Goal: Information Seeking & Learning: Learn about a topic

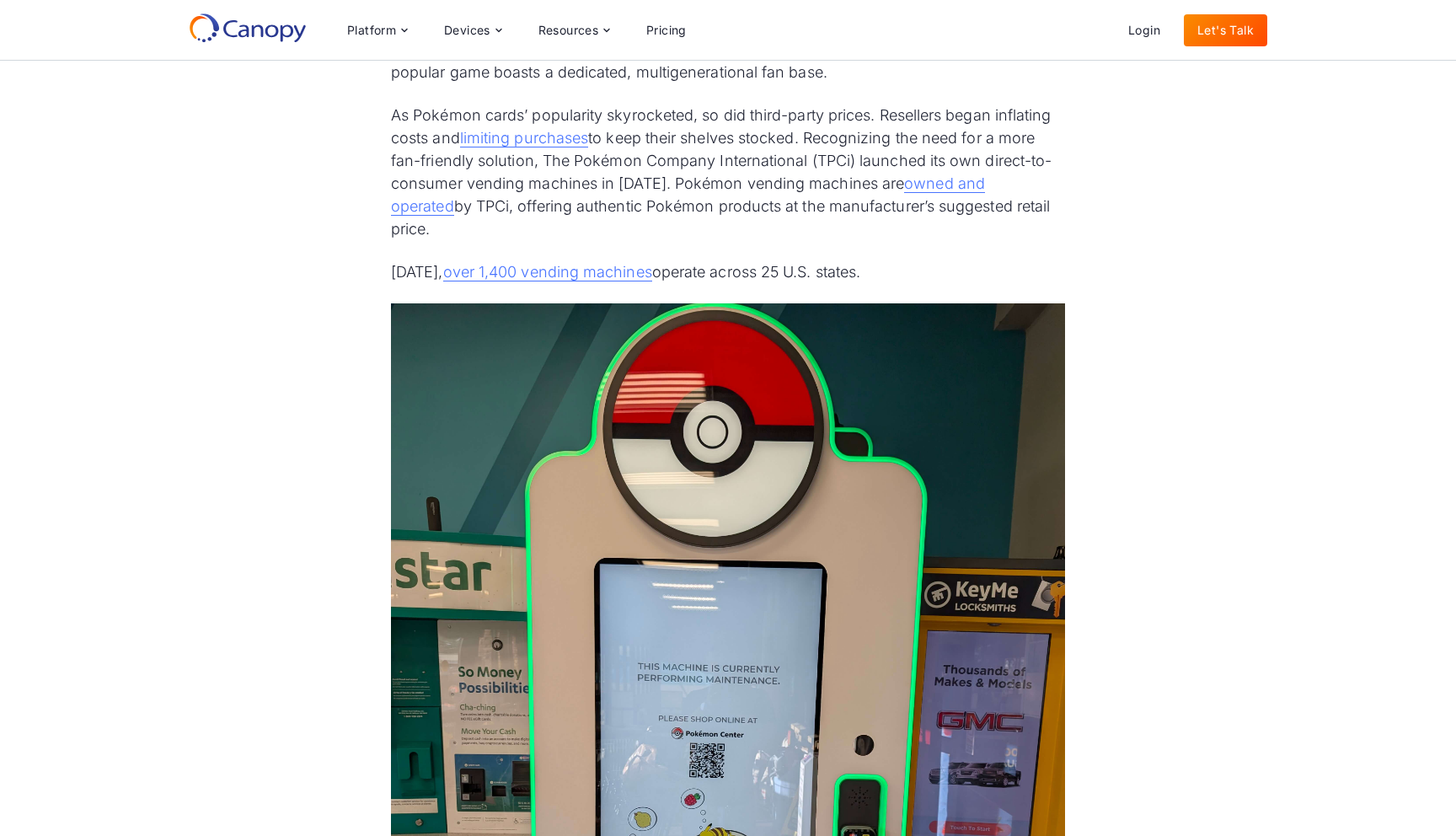
scroll to position [959, 0]
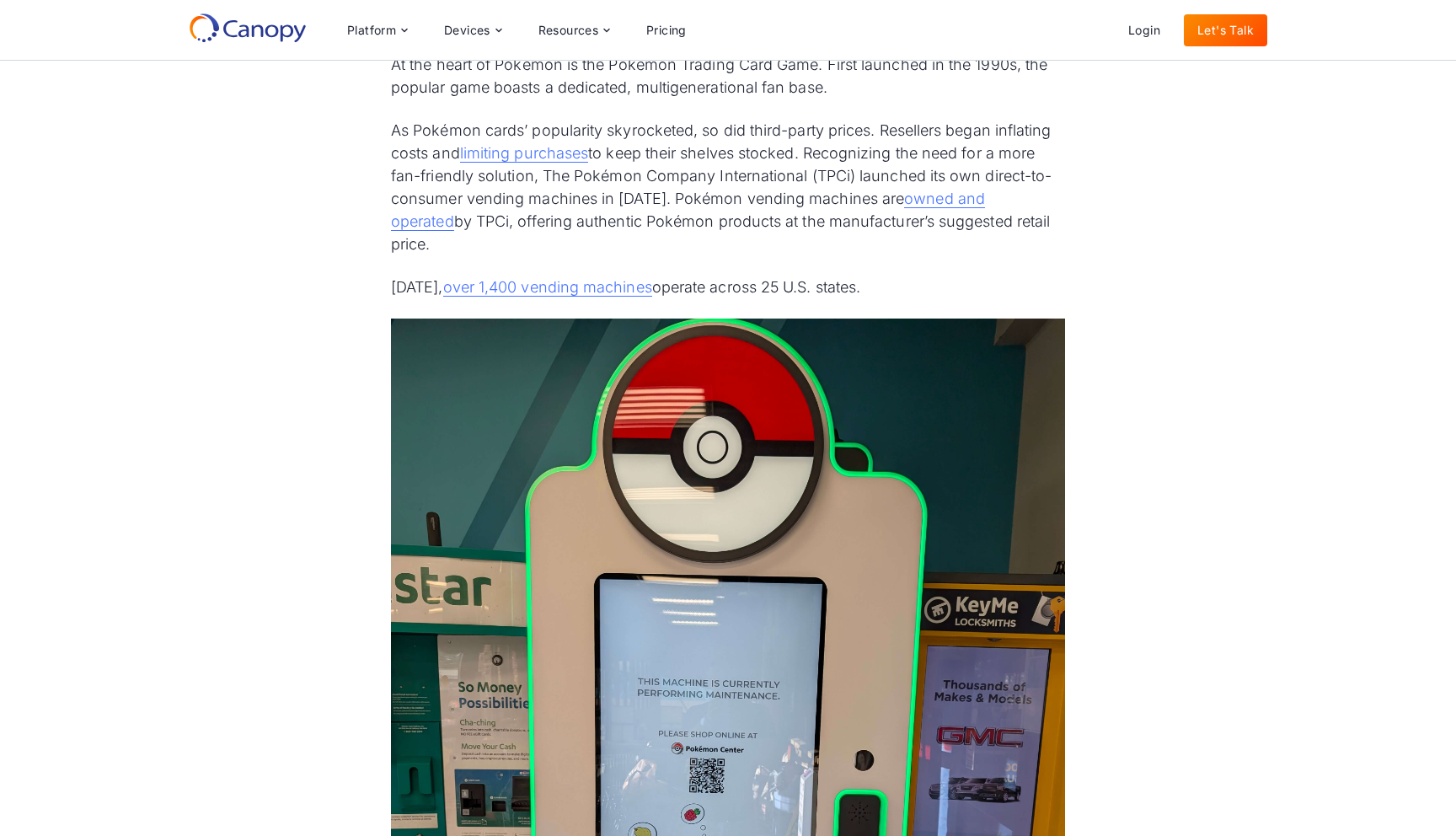
click at [747, 275] on p "[DATE], over 1,400 vending machines operate across 25 U.S. states." at bounding box center [728, 286] width 674 height 22
copy p "[DATE], over 1,400 vending machines operate across 25 U.S. states."
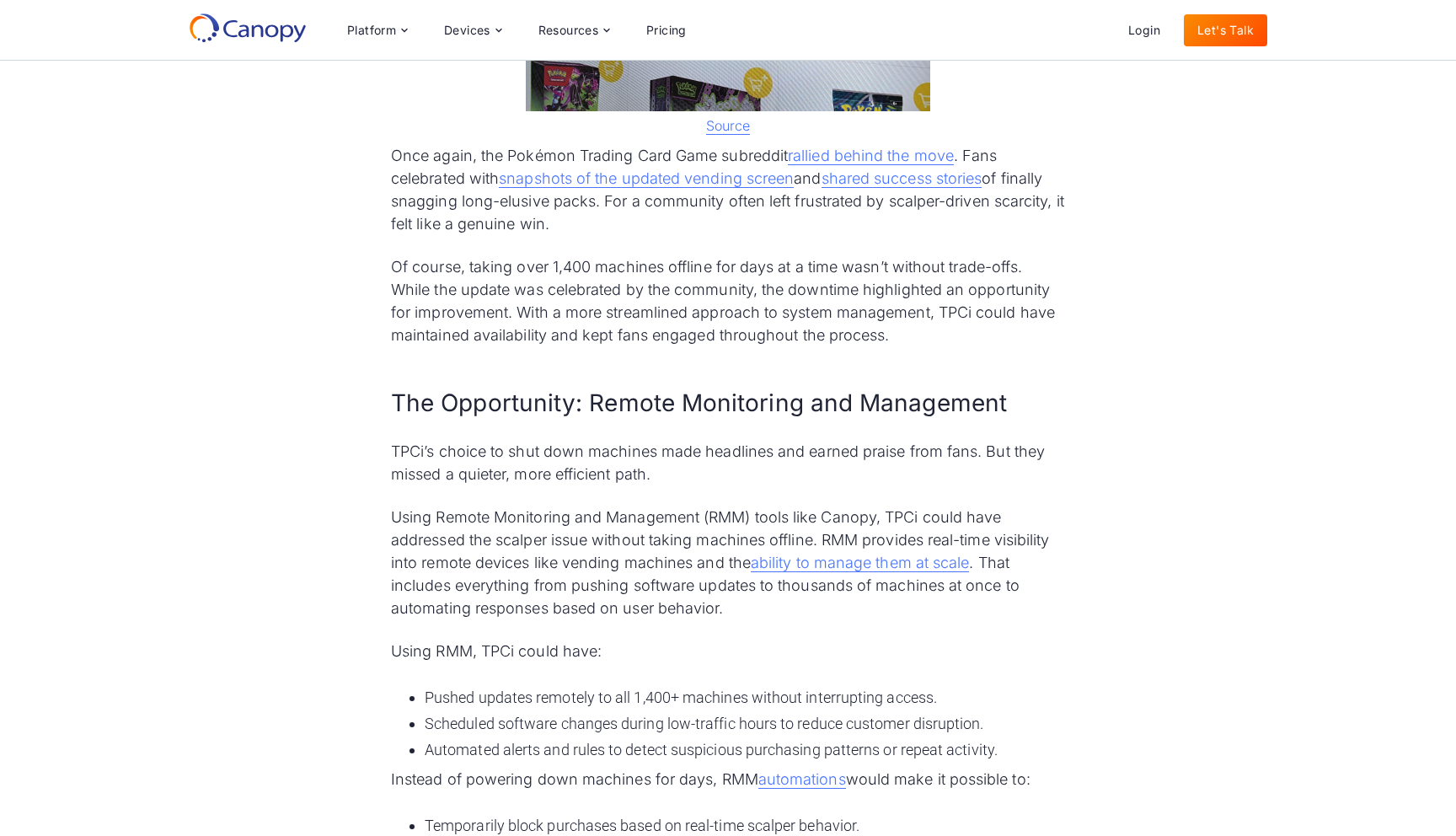
scroll to position [3577, 0]
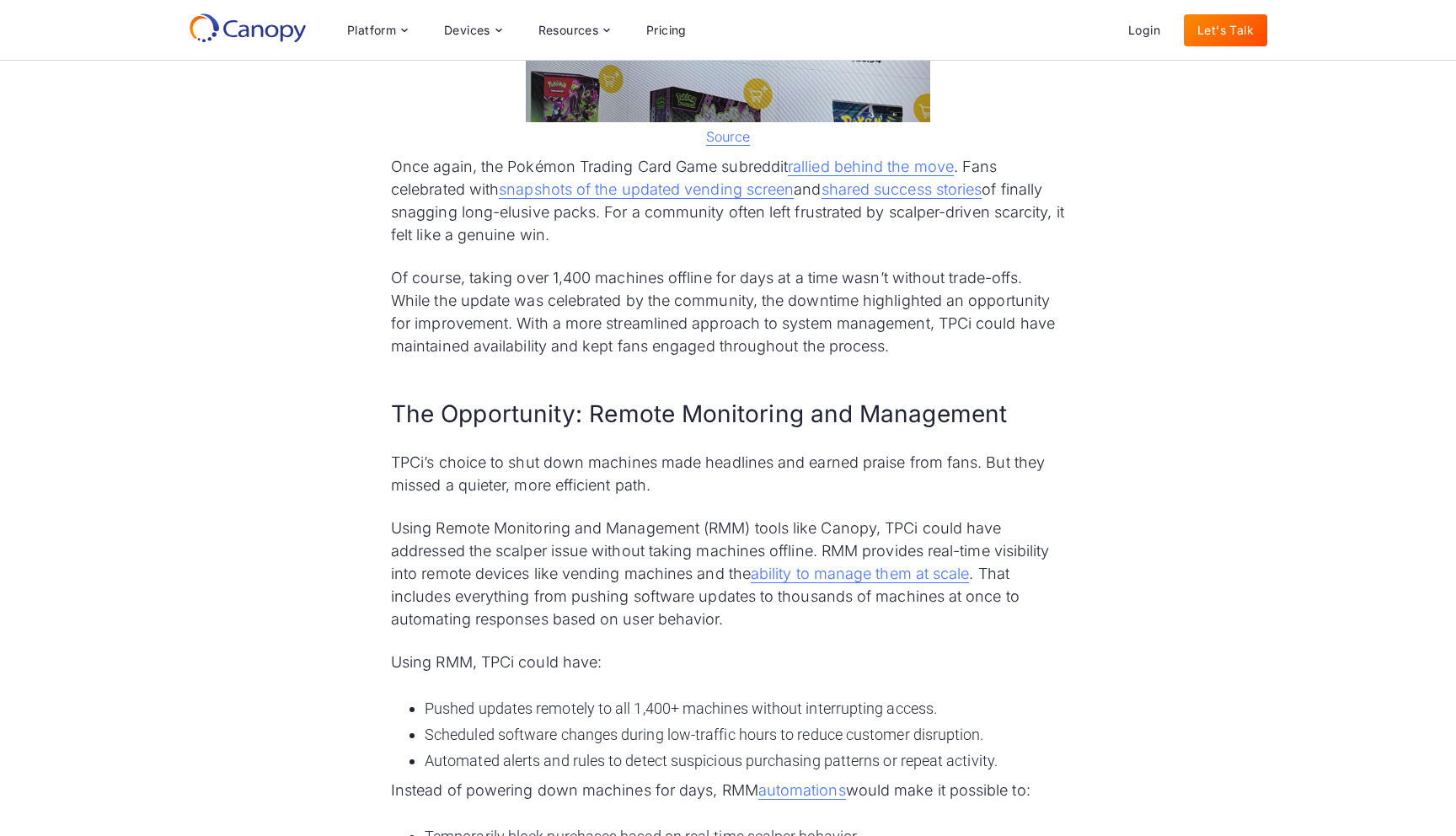
click at [411, 450] on p "TPCi’s choice to shut down machines made headlines and earned praise from fans.…" at bounding box center [728, 473] width 674 height 46
copy p "TPCi’s"
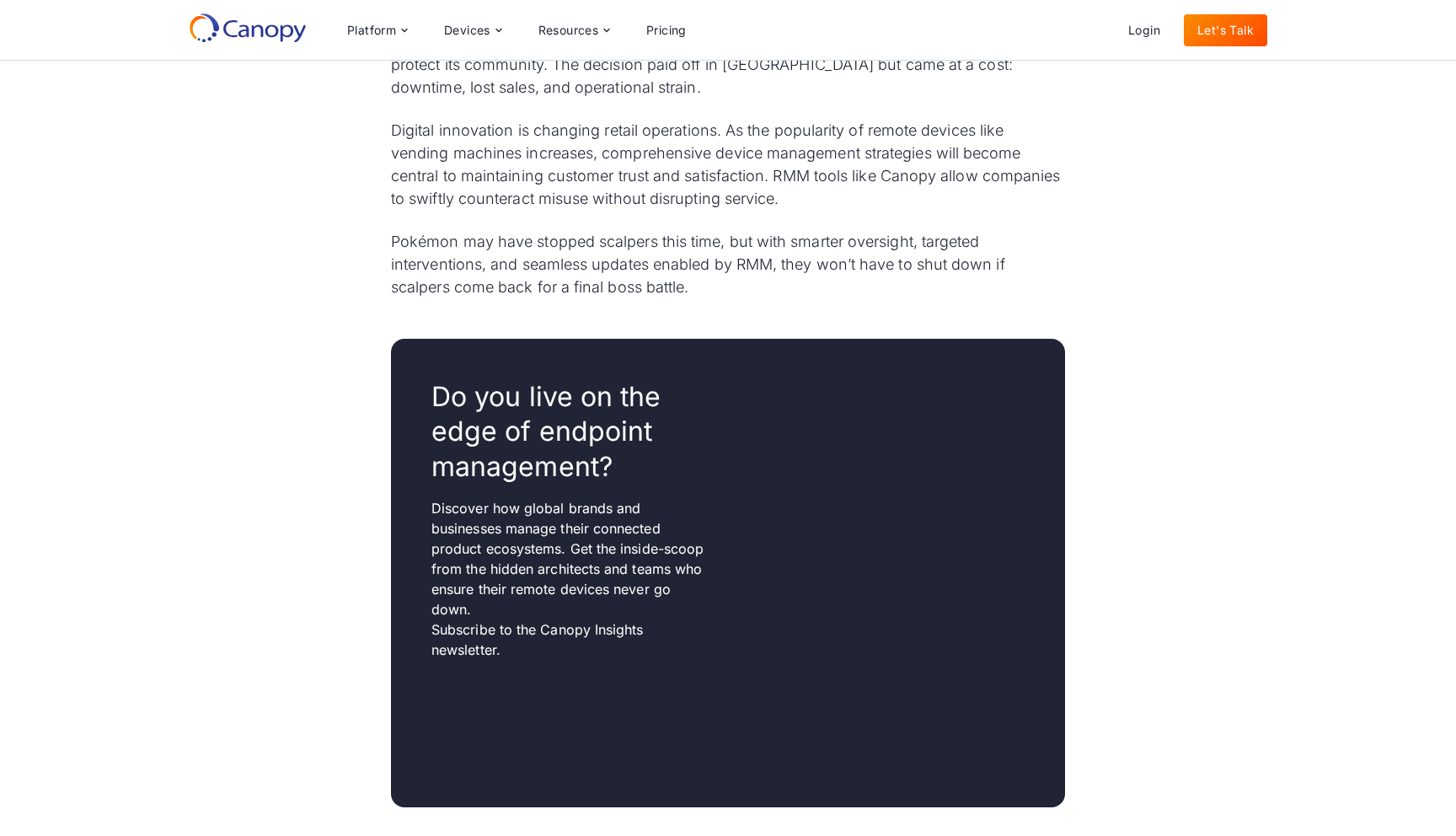
scroll to position [4673, 0]
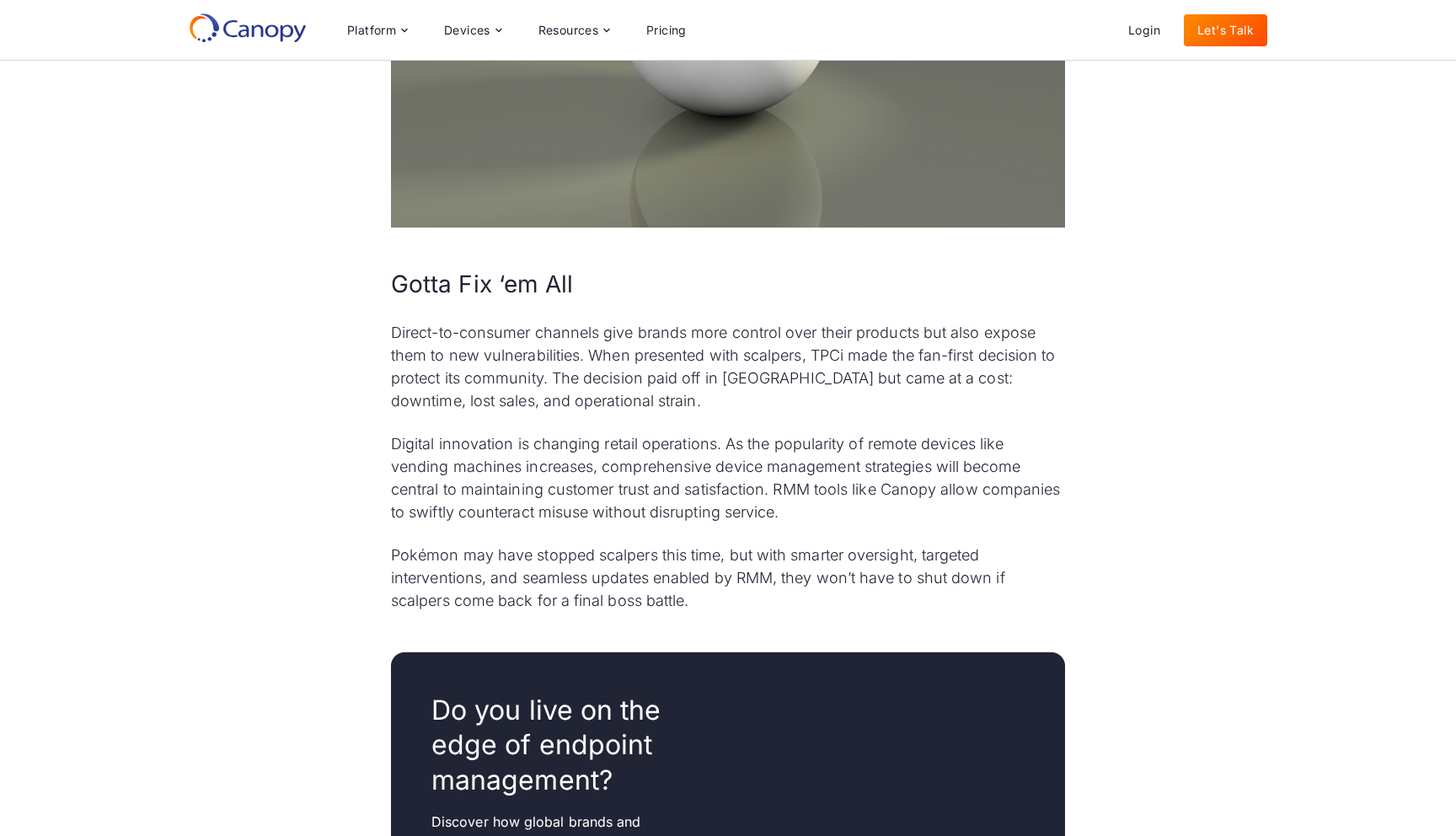
click at [837, 332] on p "Direct-to-consumer channels give brands more control over their products but al…" at bounding box center [728, 366] width 674 height 91
copy p "TPCi"
